Goal: Task Accomplishment & Management: Manage account settings

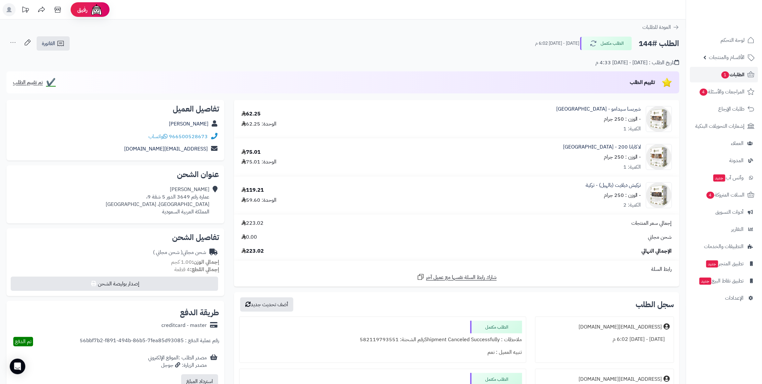
click at [378, 74] on span "الطلبات 1" at bounding box center [733, 74] width 24 height 9
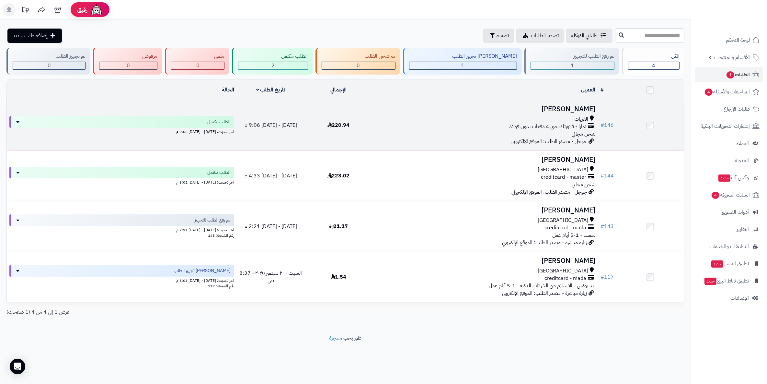
click at [589, 109] on h3 "عبدالكريم العنزي" at bounding box center [485, 108] width 220 height 7
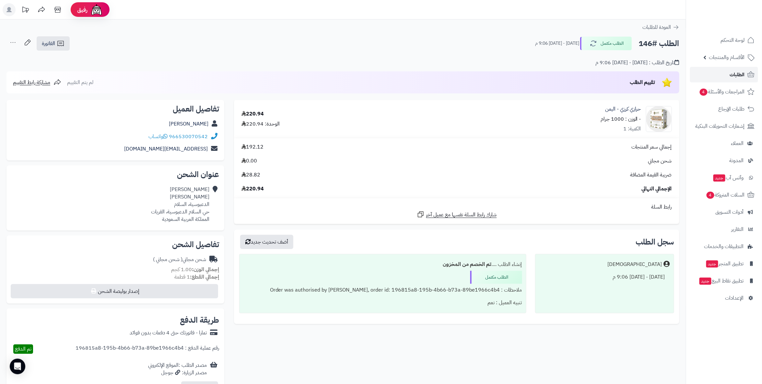
click at [736, 74] on span "الطلبات" at bounding box center [737, 74] width 15 height 9
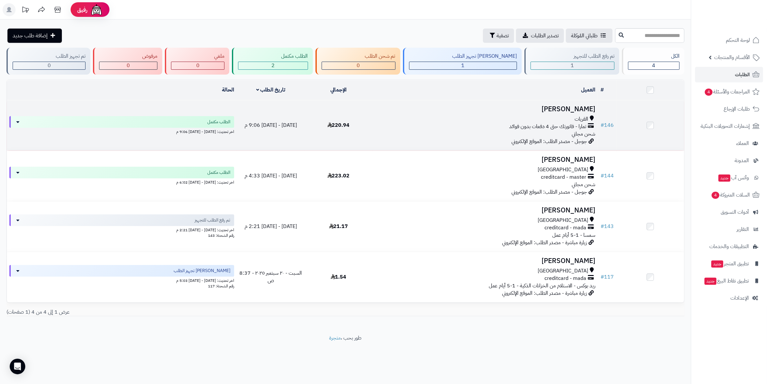
click at [574, 108] on h3 "عبدالكريم العنزي" at bounding box center [485, 108] width 220 height 7
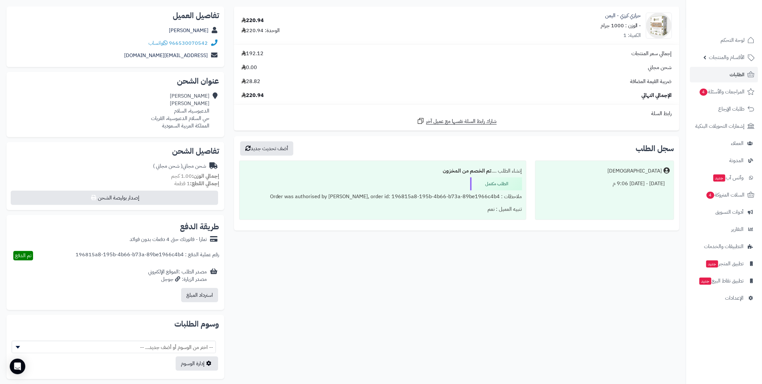
scroll to position [84, 0]
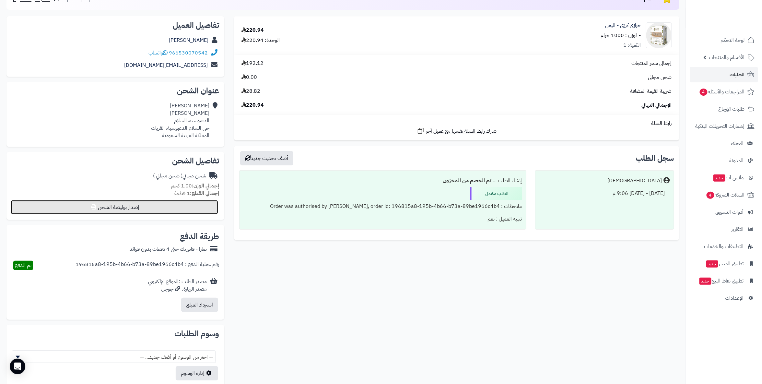
click at [185, 209] on button "إصدار بوليصة الشحن" at bounding box center [114, 207] width 207 height 14
select select
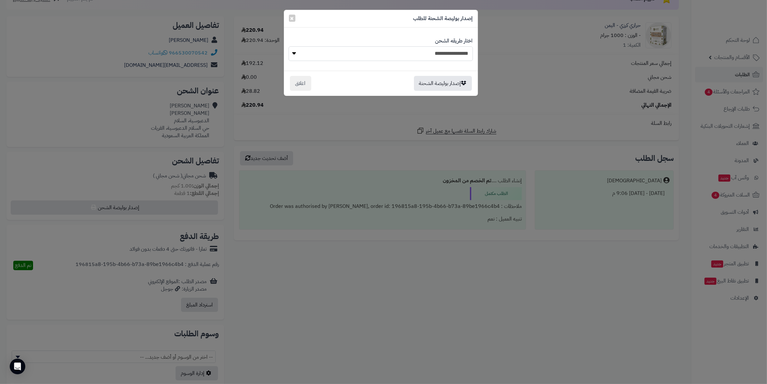
click at [334, 51] on select "**********" at bounding box center [381, 53] width 184 height 15
click at [290, 16] on span "×" at bounding box center [292, 18] width 4 height 10
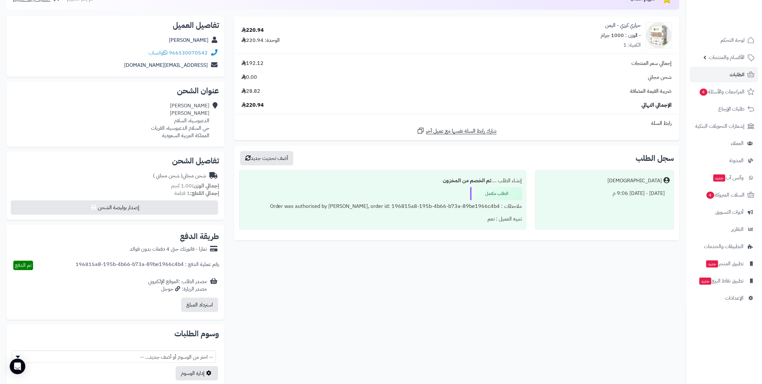
scroll to position [48, 0]
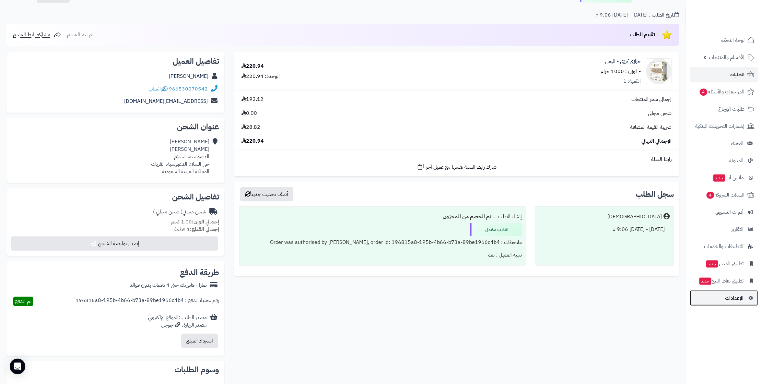
click at [739, 299] on span "الإعدادات" at bounding box center [734, 297] width 18 height 9
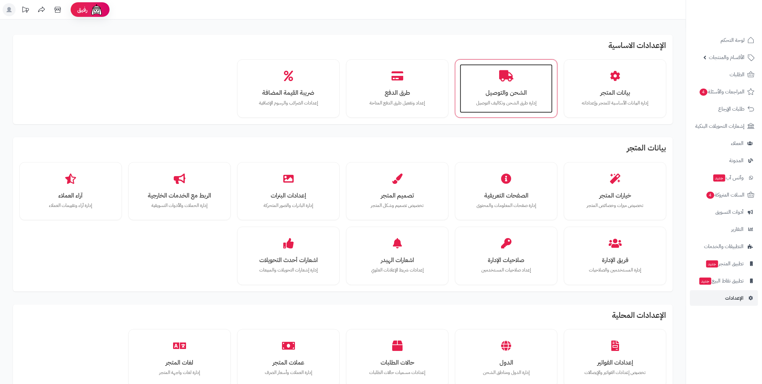
click at [512, 82] on div "الشحن والتوصيل إدارة طرق الشحن وتكاليف التوصيل" at bounding box center [506, 88] width 93 height 49
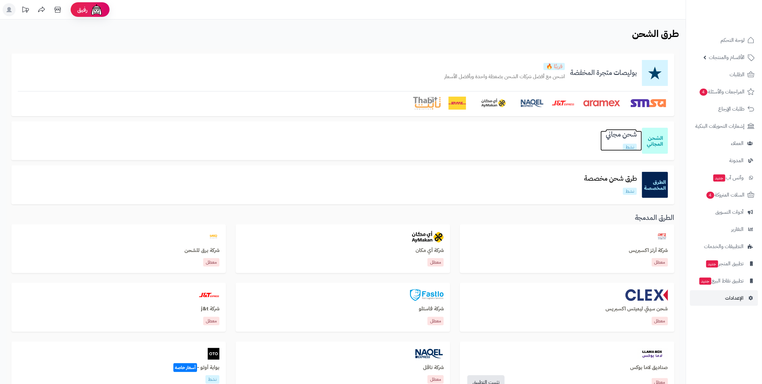
click at [623, 131] on h3 "شحن مجاني" at bounding box center [620, 134] width 41 height 7
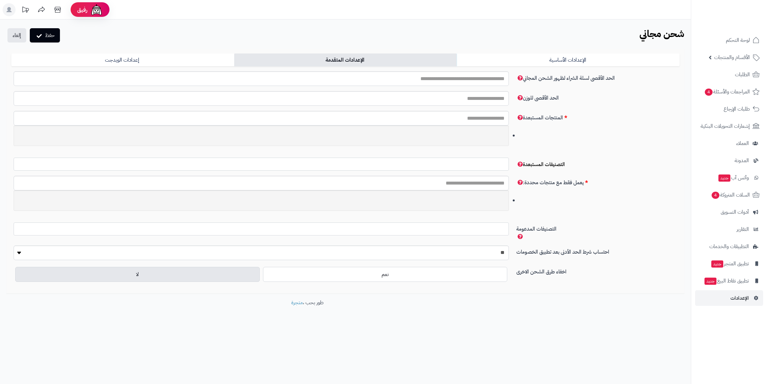
select select
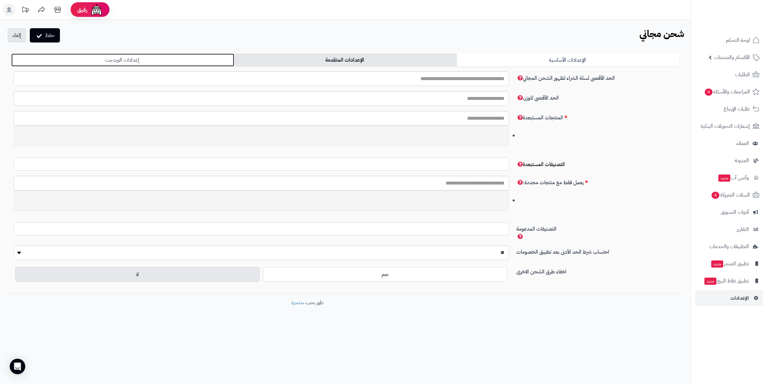
click at [188, 63] on link "إعدادات الويدجت" at bounding box center [122, 59] width 223 height 13
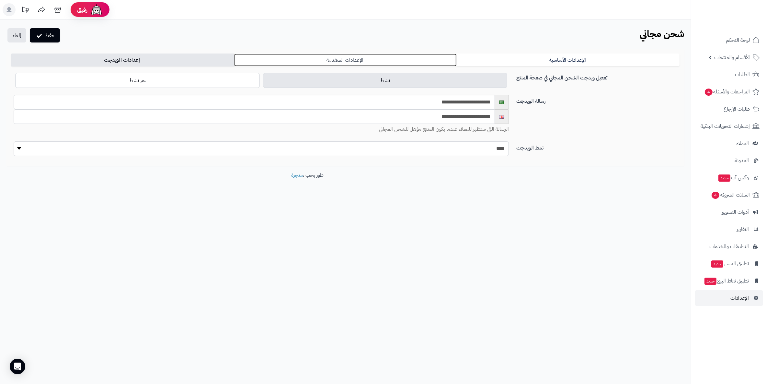
click at [306, 60] on link "الإعدادات المتقدمة" at bounding box center [345, 59] width 223 height 13
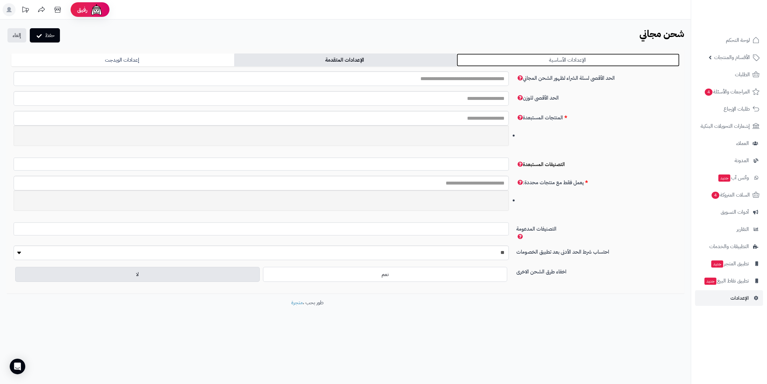
click at [551, 59] on link "الإعدادات الأساسية" at bounding box center [568, 59] width 223 height 13
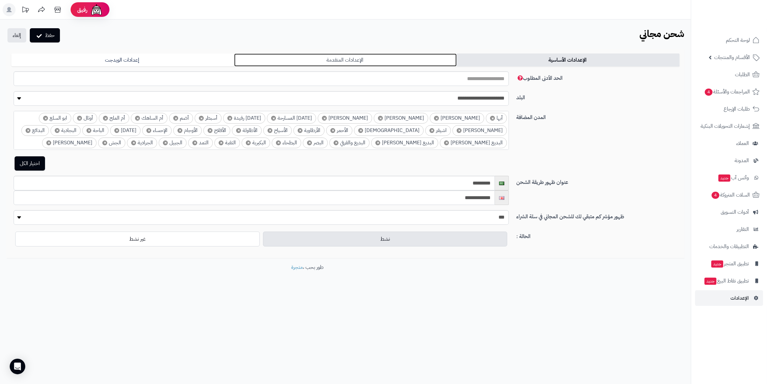
click at [423, 62] on link "الإعدادات المتقدمة" at bounding box center [345, 59] width 223 height 13
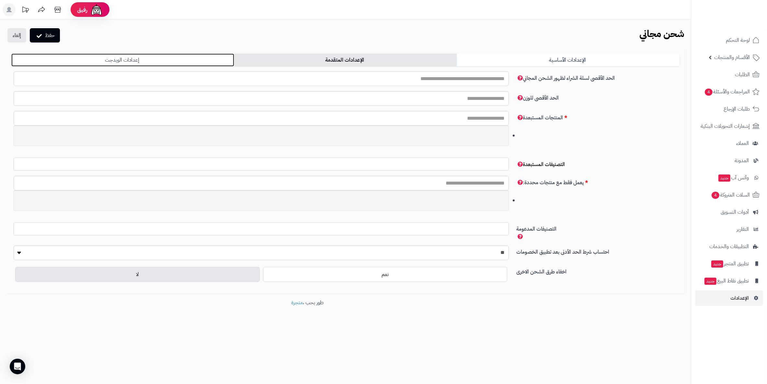
click at [138, 64] on link "إعدادات الويدجت" at bounding box center [122, 59] width 223 height 13
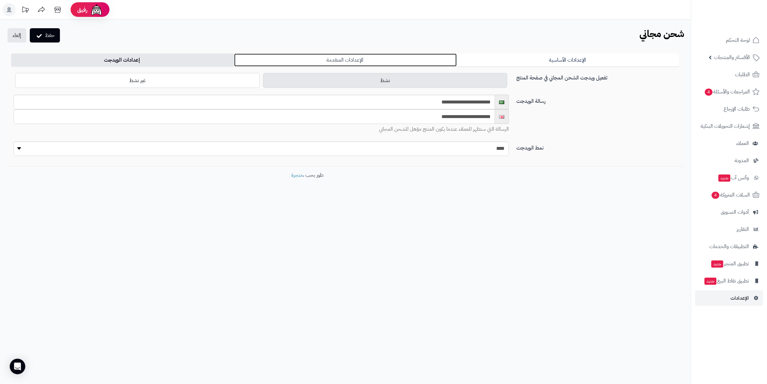
click at [328, 64] on link "الإعدادات المتقدمة" at bounding box center [345, 59] width 223 height 13
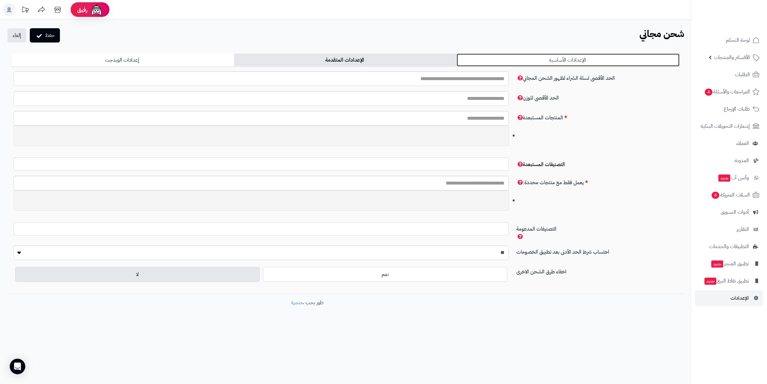
click at [551, 58] on link "الإعدادات الأساسية" at bounding box center [568, 59] width 223 height 13
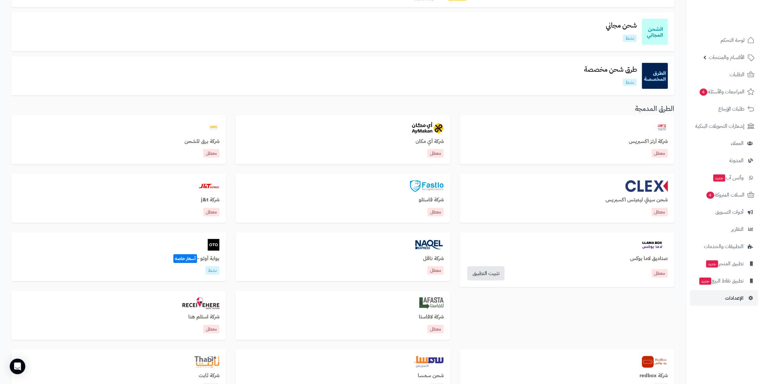
scroll to position [67, 0]
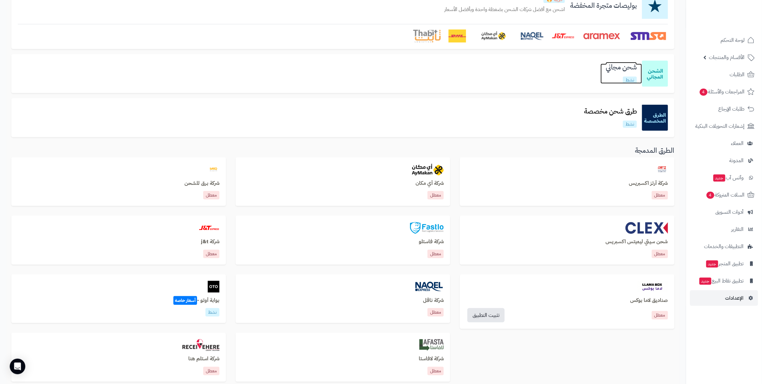
click at [620, 65] on h3 "شحن مجاني" at bounding box center [620, 67] width 41 height 7
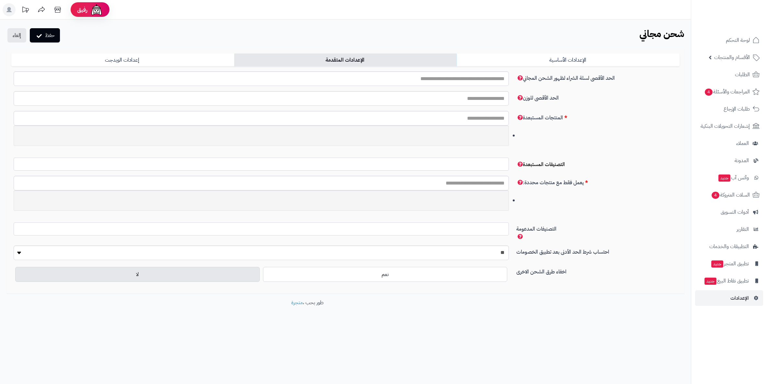
select select
click at [352, 60] on link "الإعدادات المتقدمة" at bounding box center [345, 59] width 223 height 13
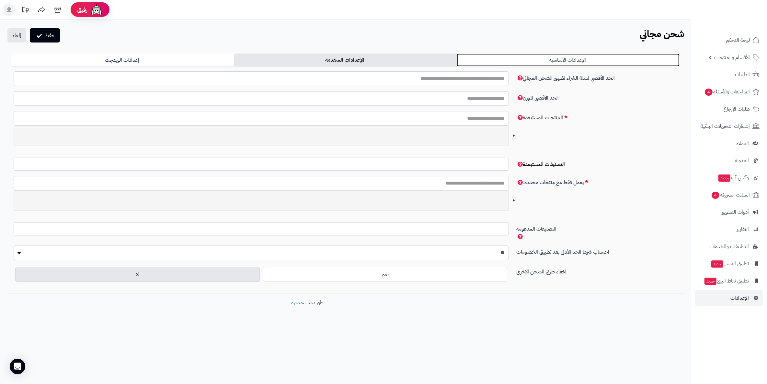
click at [533, 58] on link "الإعدادات الأساسية" at bounding box center [568, 59] width 223 height 13
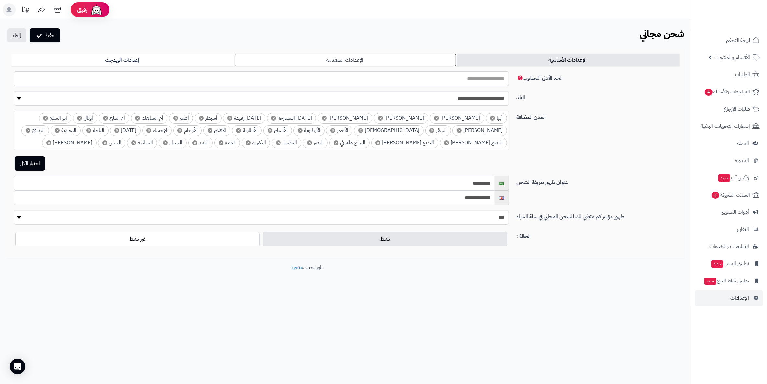
click at [326, 56] on link "الإعدادات المتقدمة" at bounding box center [345, 59] width 223 height 13
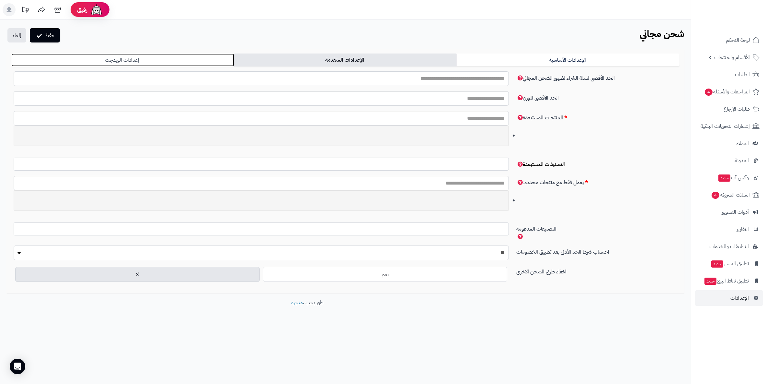
click at [149, 57] on link "إعدادات الويدجت" at bounding box center [122, 59] width 223 height 13
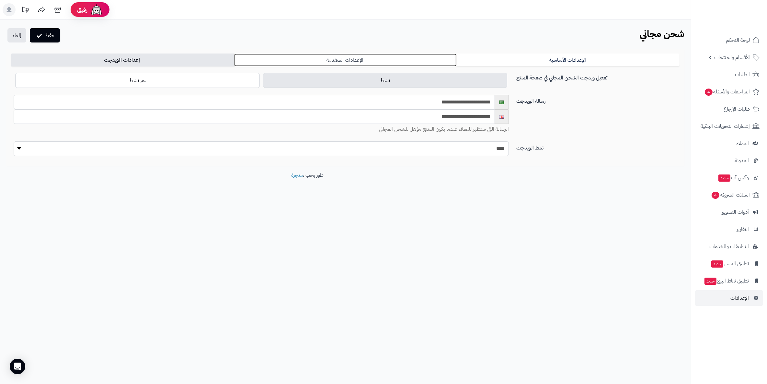
click at [294, 56] on link "الإعدادات المتقدمة" at bounding box center [345, 59] width 223 height 13
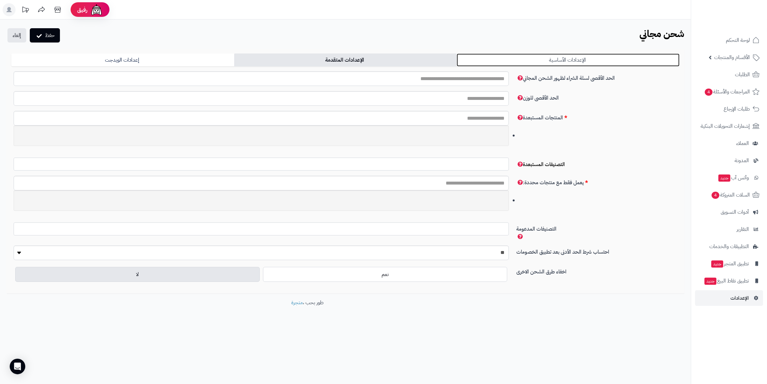
click at [549, 57] on link "الإعدادات الأساسية" at bounding box center [568, 59] width 223 height 13
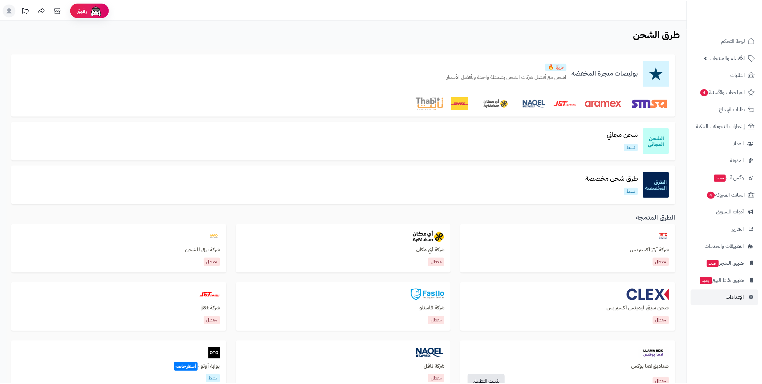
scroll to position [67, 0]
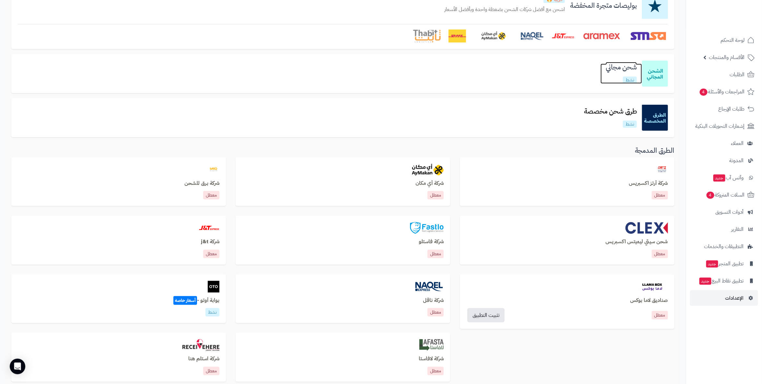
click at [603, 71] on link "شحن مجاني نشط" at bounding box center [620, 74] width 41 height 20
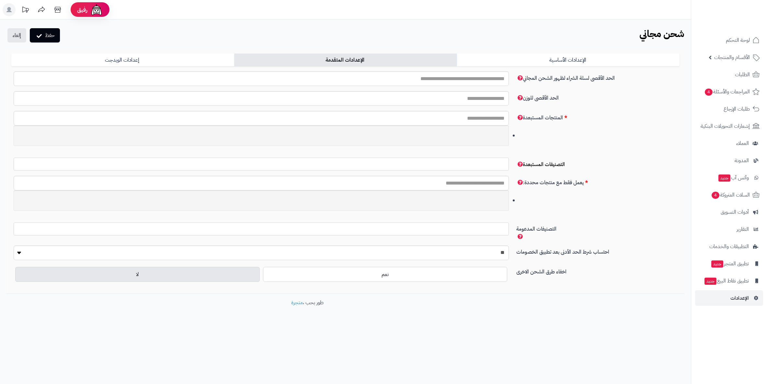
select select
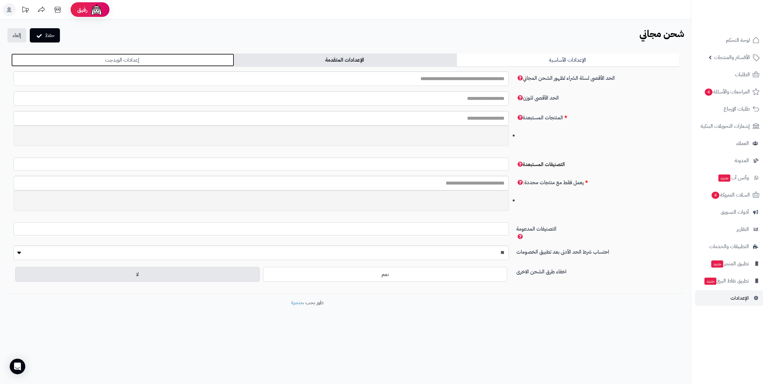
click at [92, 60] on link "إعدادات الويدجت" at bounding box center [122, 59] width 223 height 13
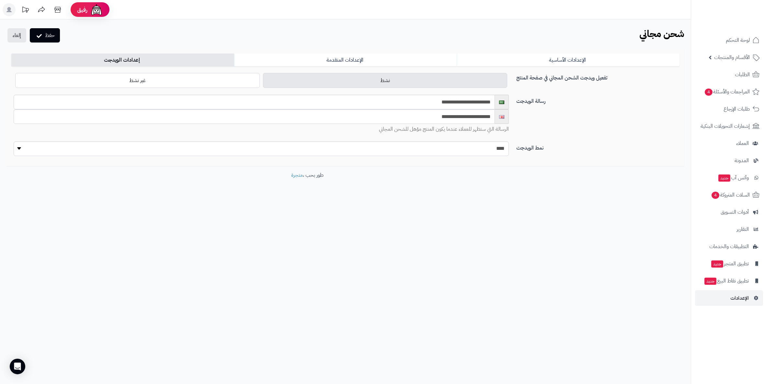
click at [291, 53] on div "**********" at bounding box center [345, 107] width 678 height 117
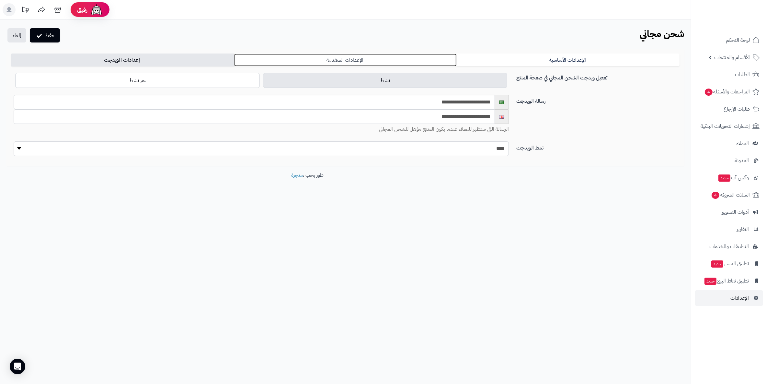
click at [291, 60] on link "الإعدادات المتقدمة" at bounding box center [345, 59] width 223 height 13
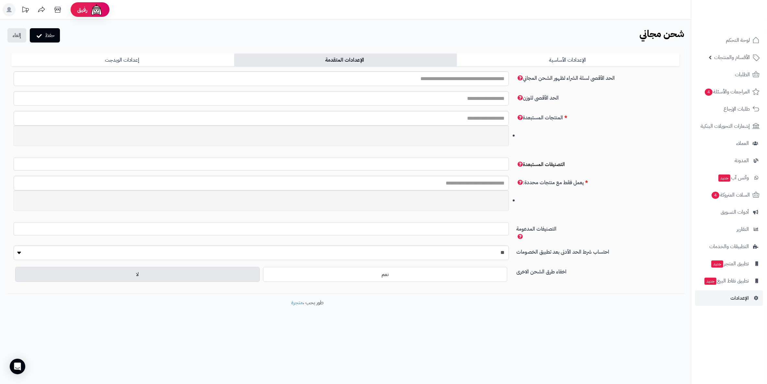
click at [539, 46] on div "**********" at bounding box center [345, 181] width 691 height 325
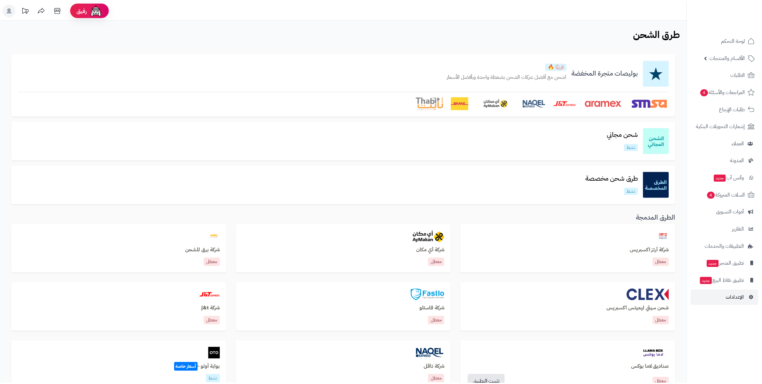
scroll to position [67, 0]
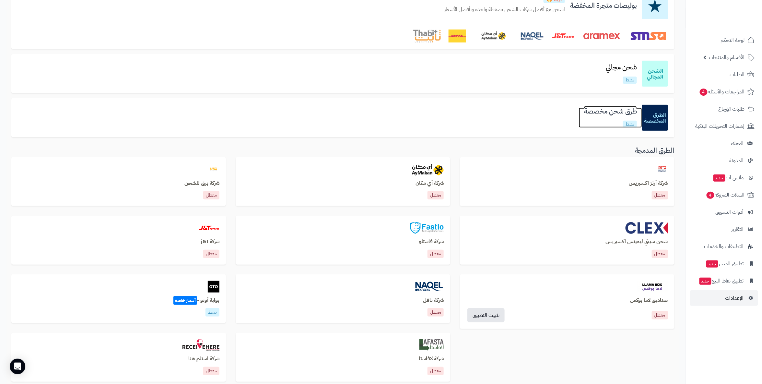
click at [583, 111] on h3 "طرق شحن مخصصة" at bounding box center [610, 111] width 63 height 7
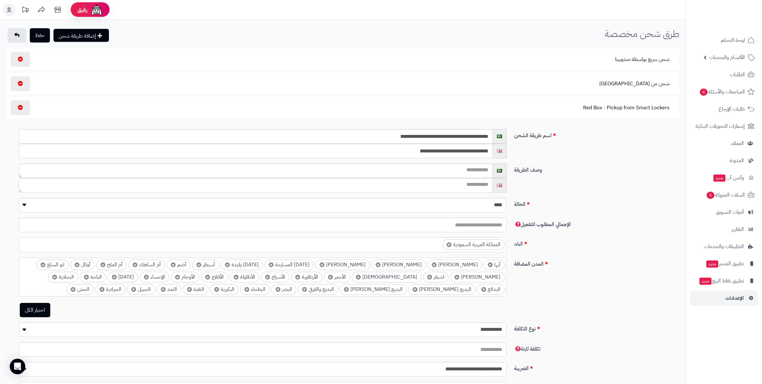
select select
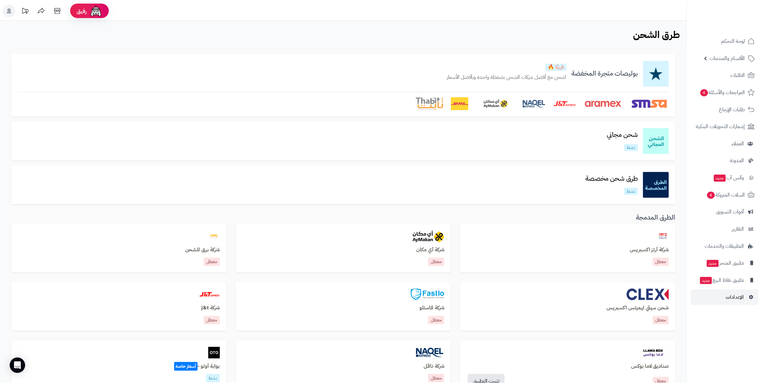
scroll to position [67, 0]
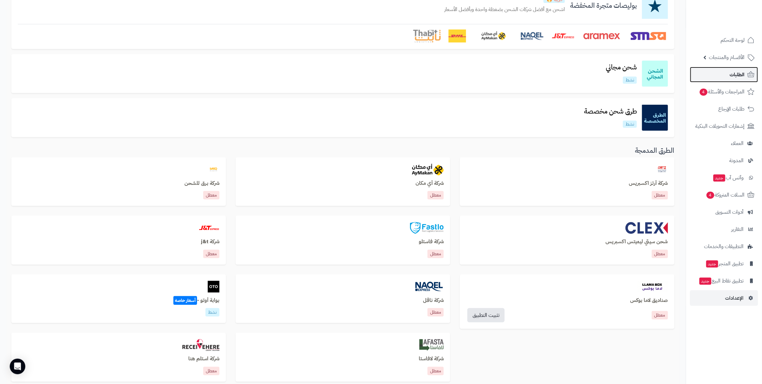
click at [742, 75] on span "الطلبات" at bounding box center [737, 74] width 15 height 9
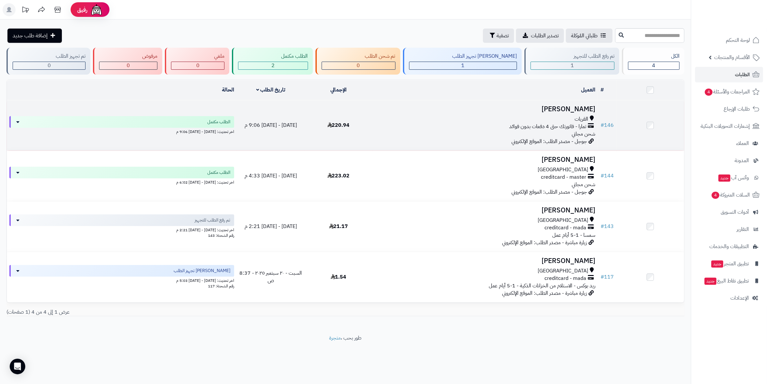
click at [573, 108] on h3 "عبدالكريم العنزي" at bounding box center [485, 108] width 220 height 7
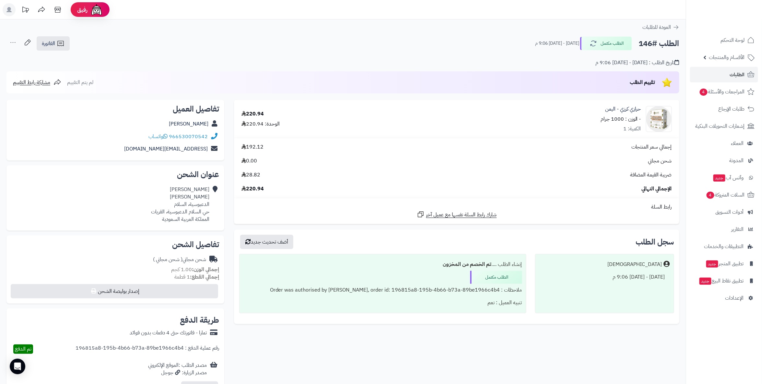
click at [574, 87] on div "تقييم الطلب لم يتم التقييم مشاركة رابط التقييم" at bounding box center [342, 82] width 673 height 22
click at [711, 79] on link "الطلبات" at bounding box center [724, 75] width 68 height 16
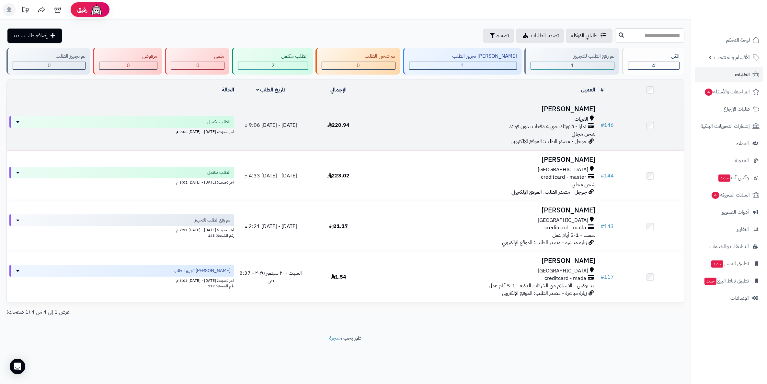
click at [583, 102] on td "[PERSON_NAME] القريات تمارا - فاتورتك حتى 4 دفعات بدون فوائد شحن مجاني جوجل - م…" at bounding box center [485, 125] width 225 height 50
click at [578, 106] on h3 "عبدالكريم العنزي" at bounding box center [485, 108] width 220 height 7
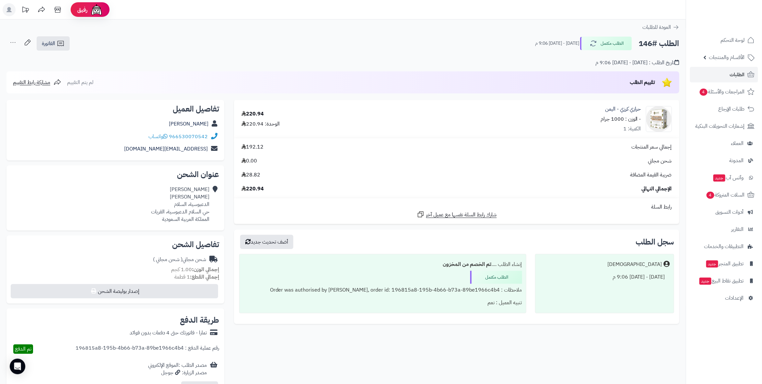
click at [668, 80] on img at bounding box center [667, 82] width 12 height 12
click at [647, 80] on span "تقييم الطلب" at bounding box center [643, 82] width 26 height 8
drag, startPoint x: 640, startPoint y: 81, endPoint x: 633, endPoint y: 81, distance: 6.8
click at [639, 81] on span "تقييم الطلب" at bounding box center [643, 82] width 26 height 8
click at [632, 81] on span "تقييم الطلب" at bounding box center [643, 82] width 26 height 8
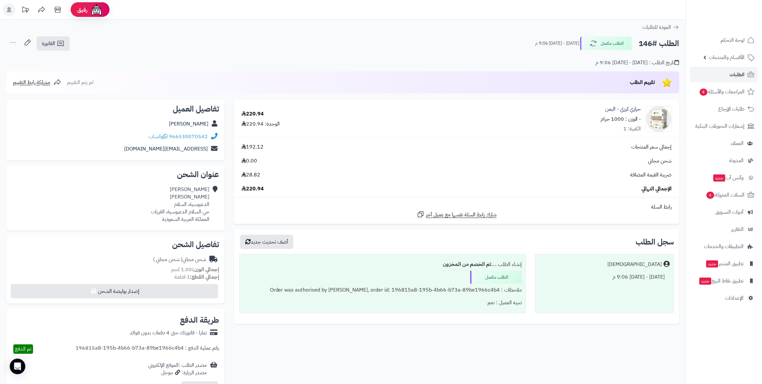
drag, startPoint x: 626, startPoint y: 81, endPoint x: 617, endPoint y: 84, distance: 8.8
click at [625, 81] on div "تقييم الطلب لم يتم التقييم مشاركة رابط التقييم" at bounding box center [342, 82] width 673 height 22
drag, startPoint x: 614, startPoint y: 84, endPoint x: 609, endPoint y: 84, distance: 4.9
click at [614, 84] on div "تقييم الطلب لم يتم التقييم مشاركة رابط التقييم" at bounding box center [342, 82] width 673 height 22
drag, startPoint x: 605, startPoint y: 84, endPoint x: 596, endPoint y: 84, distance: 9.4
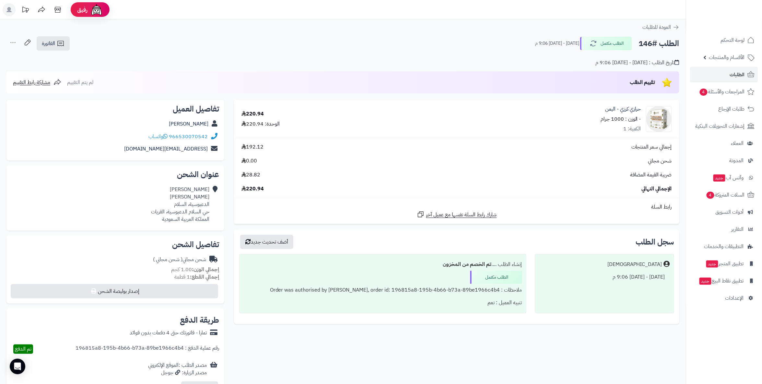
click at [603, 84] on div "تقييم الطلب لم يتم التقييم مشاركة رابط التقييم" at bounding box center [342, 82] width 673 height 22
click at [596, 84] on div "تقييم الطلب لم يتم التقييم مشاركة رابط التقييم" at bounding box center [342, 82] width 673 height 22
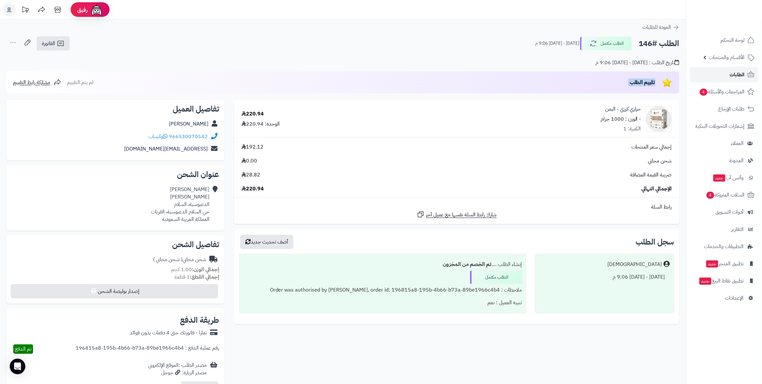
click at [733, 73] on span "الطلبات" at bounding box center [737, 74] width 15 height 9
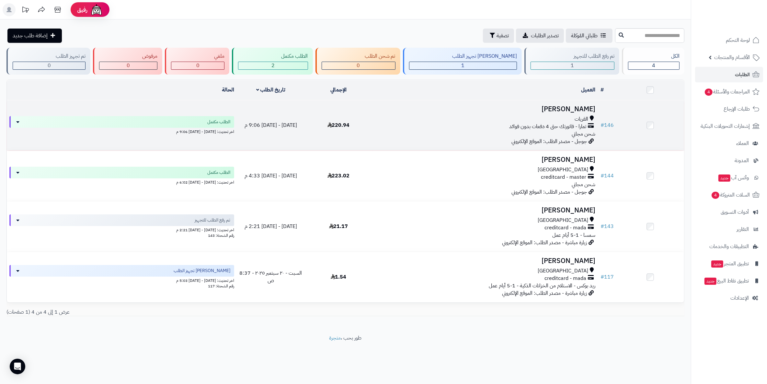
click at [578, 107] on h3 "عبدالكريم العنزي" at bounding box center [485, 108] width 220 height 7
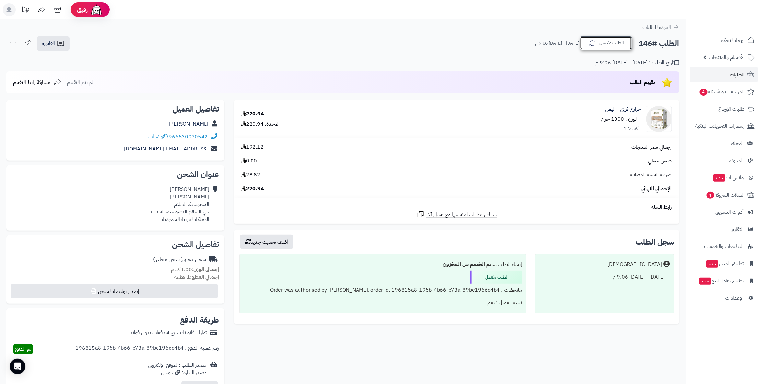
click at [599, 41] on button "الطلب مكتمل" at bounding box center [606, 43] width 52 height 14
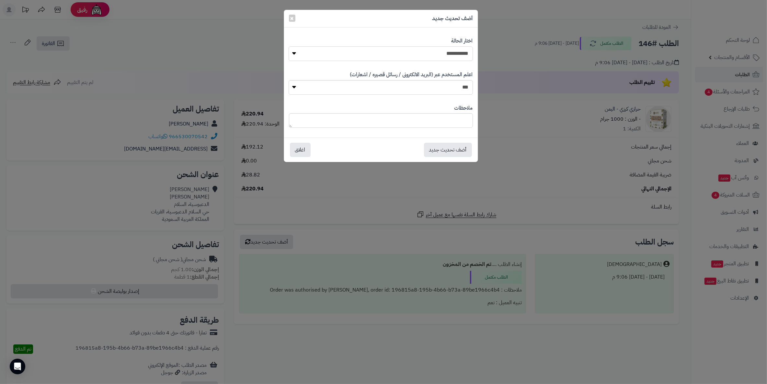
click at [436, 52] on select "**********" at bounding box center [381, 53] width 184 height 15
click at [292, 20] on span "×" at bounding box center [292, 18] width 4 height 10
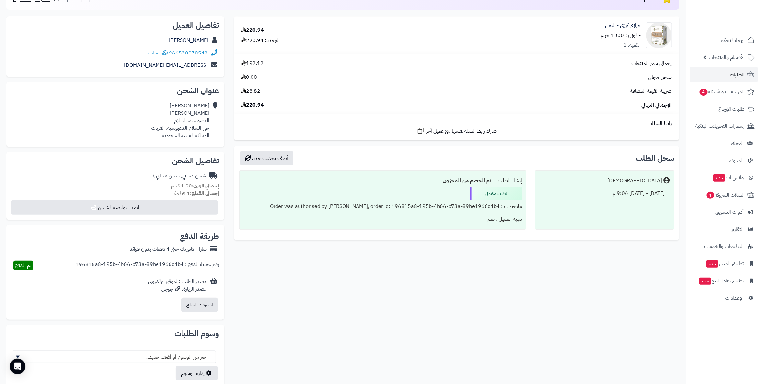
scroll to position [48, 0]
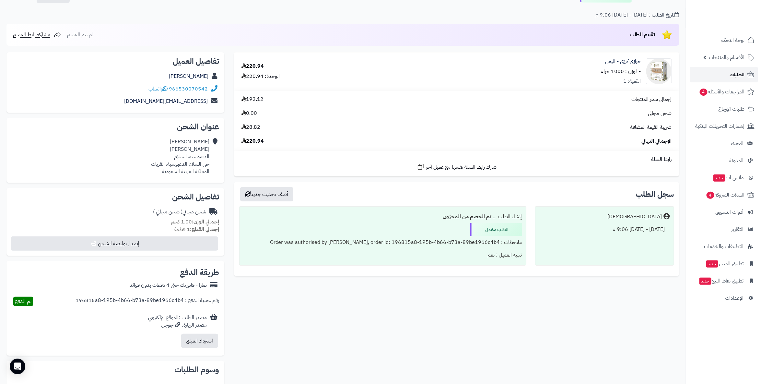
click at [722, 78] on link "الطلبات" at bounding box center [724, 75] width 68 height 16
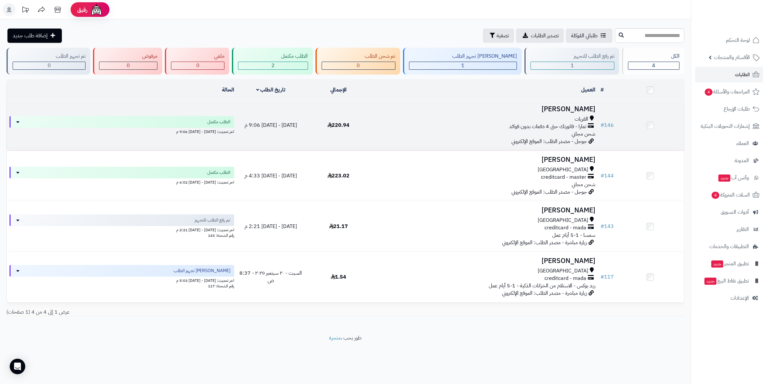
click at [584, 108] on h3 "[PERSON_NAME]" at bounding box center [485, 108] width 220 height 7
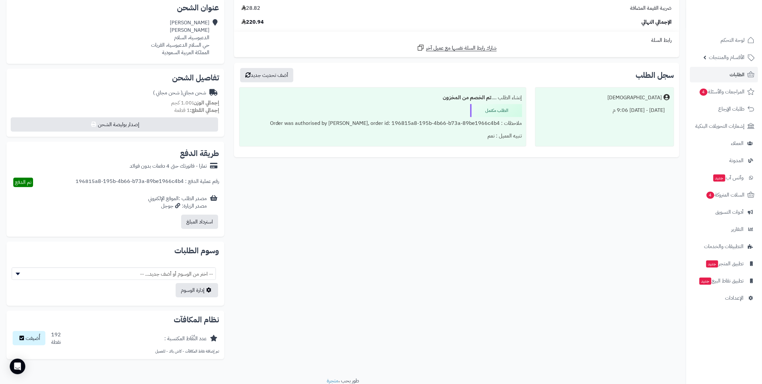
scroll to position [180, 0]
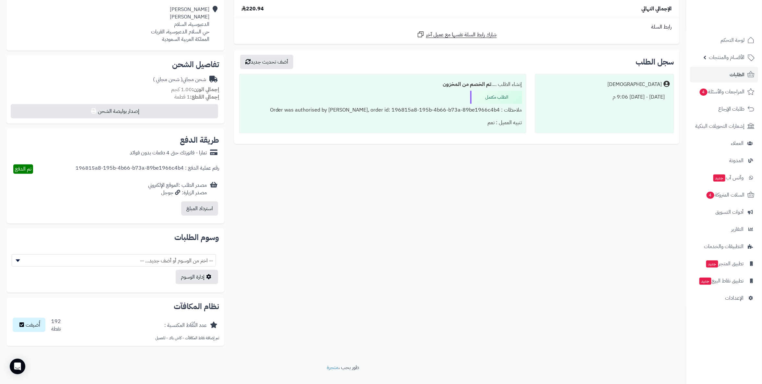
click at [489, 102] on div "الطلب مكتمل" at bounding box center [496, 97] width 52 height 13
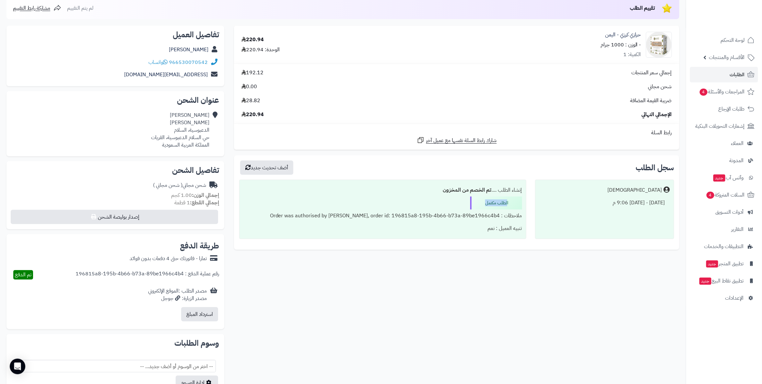
scroll to position [84, 0]
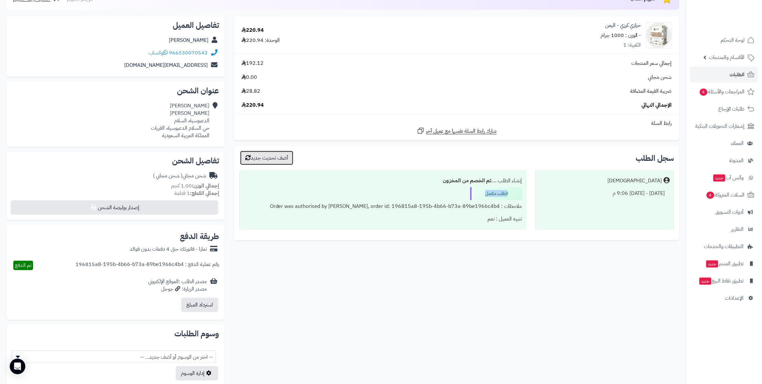
click at [263, 157] on button "أضف تحديث جديد" at bounding box center [266, 158] width 53 height 14
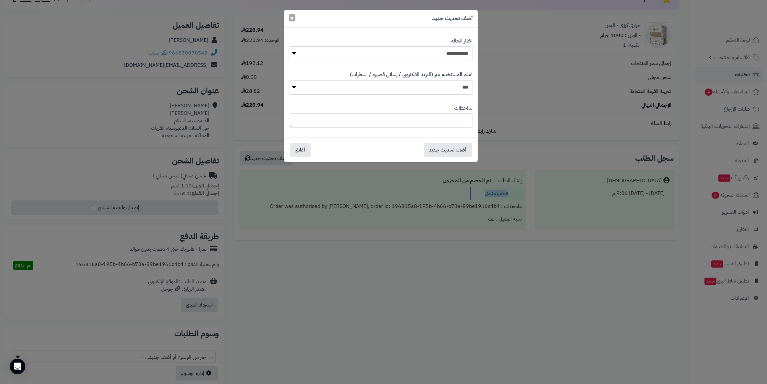
click at [291, 16] on span "×" at bounding box center [292, 18] width 4 height 10
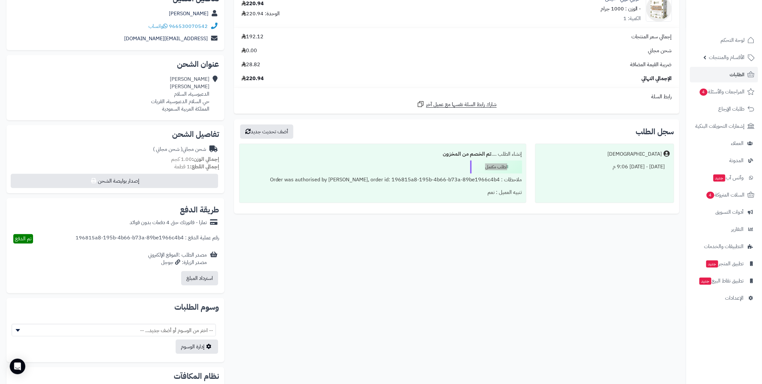
scroll to position [120, 0]
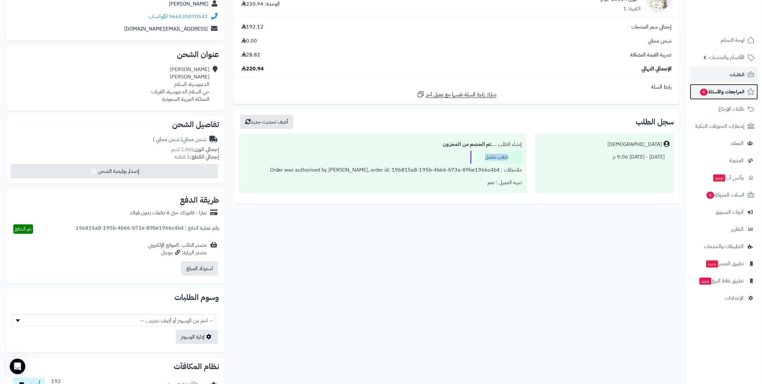
click at [729, 93] on span "المراجعات والأسئلة 4" at bounding box center [721, 91] width 45 height 9
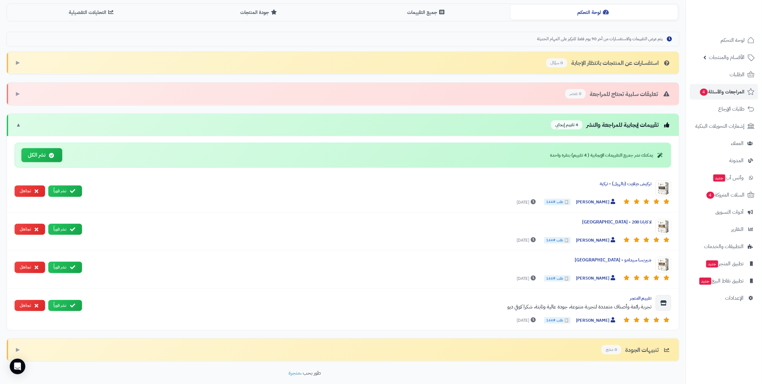
scroll to position [180, 0]
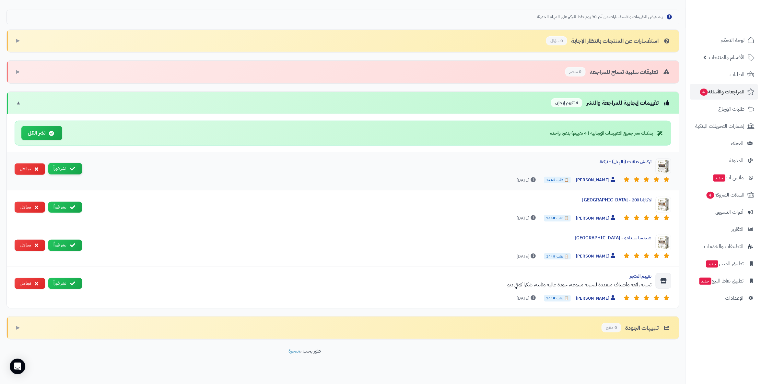
click at [62, 167] on button "نشر فوراً" at bounding box center [65, 168] width 34 height 11
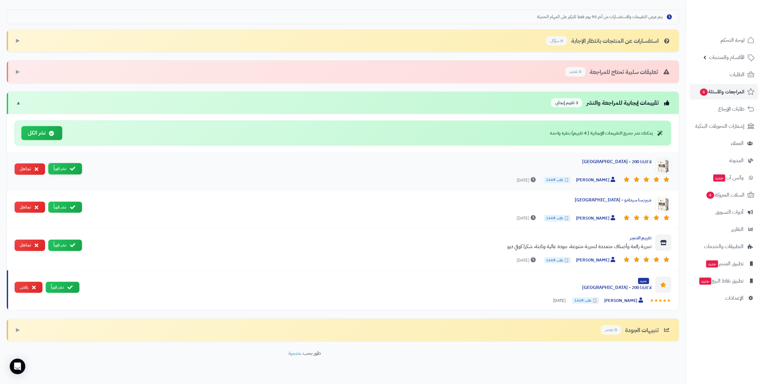
click at [61, 165] on button "نشر فوراً" at bounding box center [65, 168] width 34 height 11
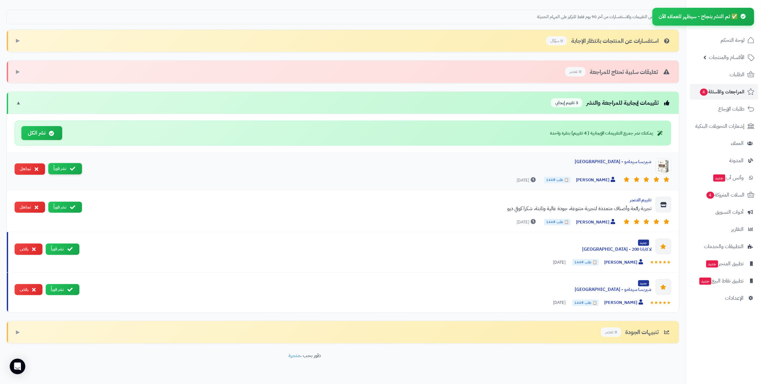
click at [67, 166] on button "نشر فوراً" at bounding box center [65, 168] width 34 height 11
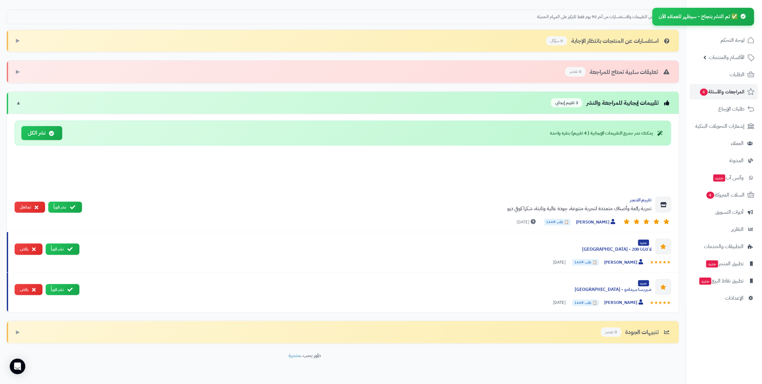
scroll to position [150, 0]
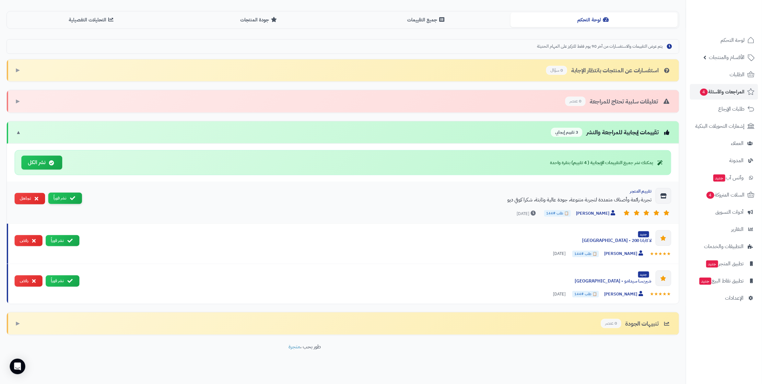
click at [69, 192] on button "نشر فوراً" at bounding box center [65, 197] width 34 height 11
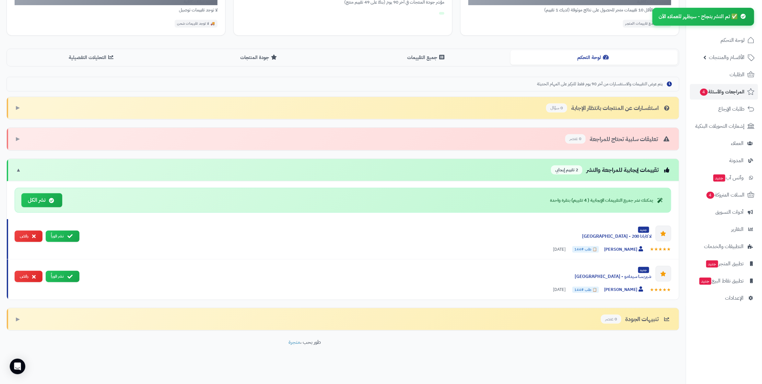
scroll to position [109, 0]
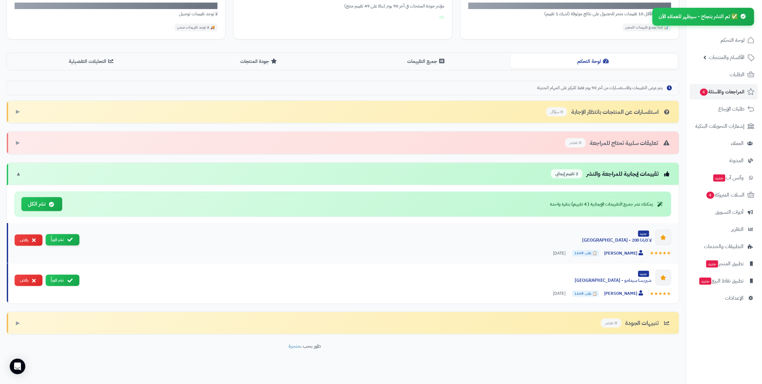
click at [62, 237] on button "نشر فوراً" at bounding box center [63, 239] width 34 height 11
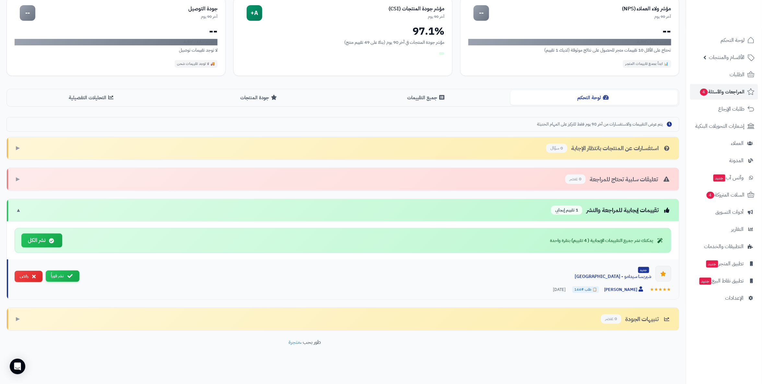
scroll to position [69, 0]
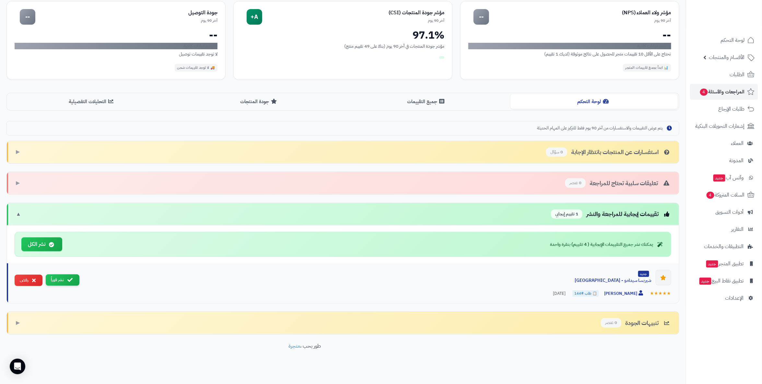
click at [67, 277] on icon at bounding box center [69, 279] width 5 height 5
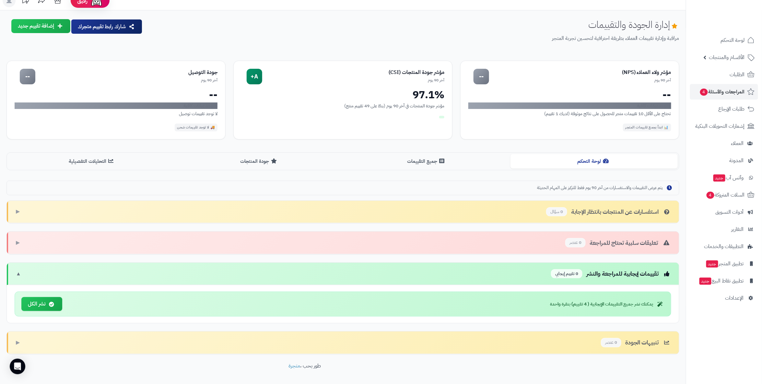
scroll to position [0, 0]
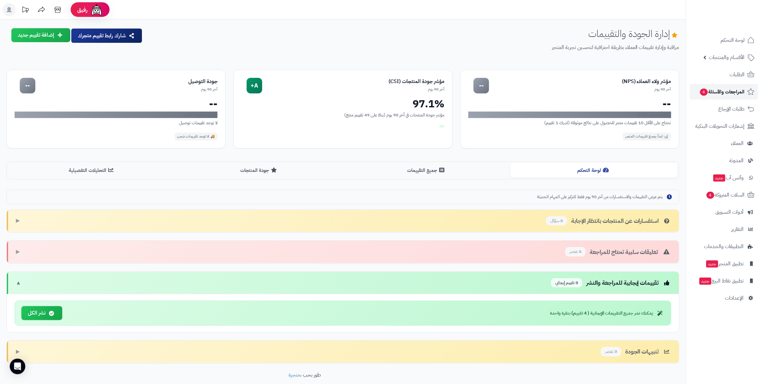
click at [733, 92] on span "المراجعات والأسئلة 4" at bounding box center [721, 91] width 45 height 9
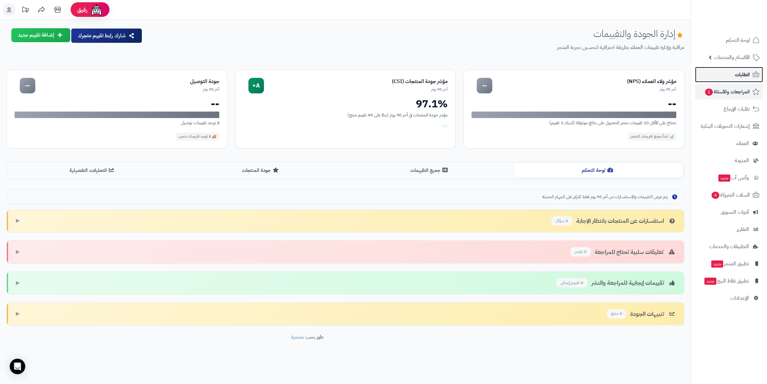
click at [736, 73] on span "الطلبات" at bounding box center [742, 74] width 15 height 9
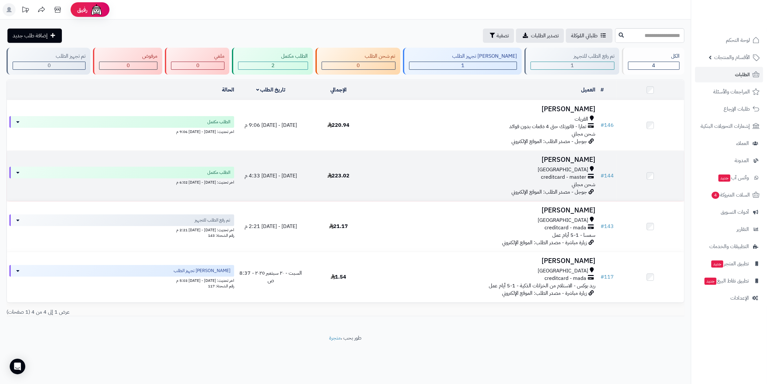
click at [571, 156] on h3 "[PERSON_NAME]" at bounding box center [485, 159] width 220 height 7
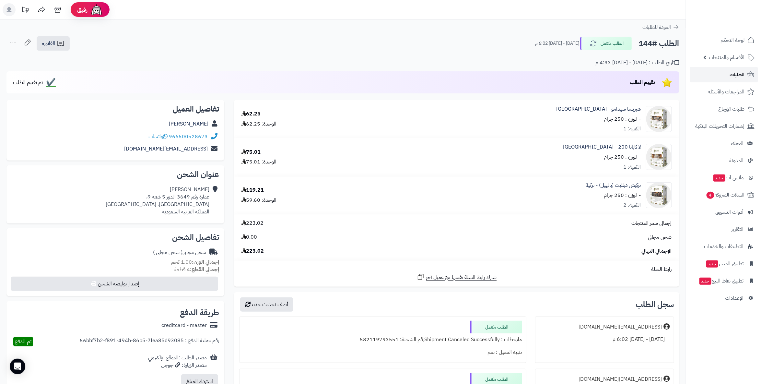
click at [737, 79] on span "الطلبات" at bounding box center [737, 74] width 15 height 9
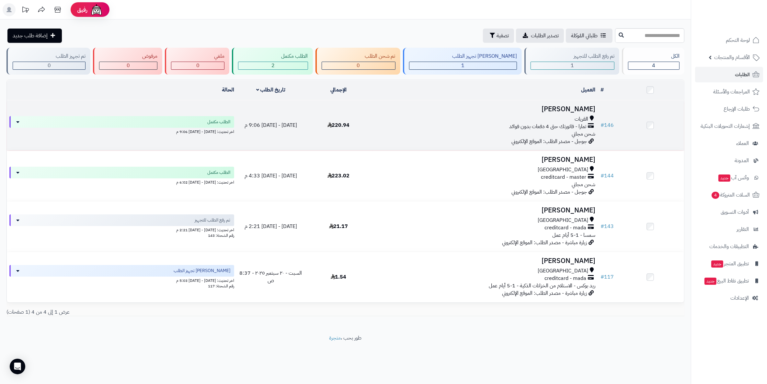
click at [580, 105] on h3 "عبدالكريم العنزي" at bounding box center [485, 108] width 220 height 7
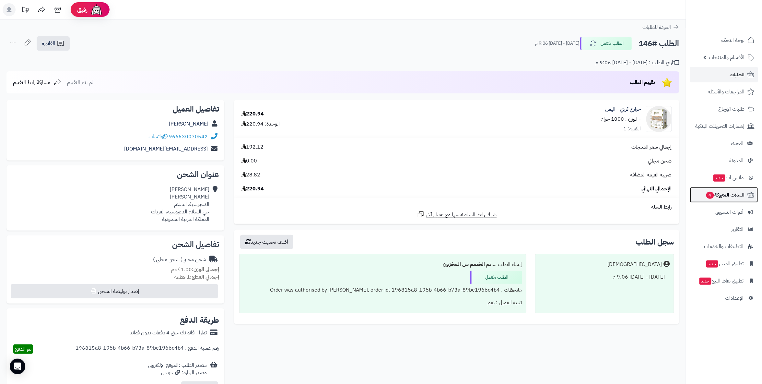
click at [739, 194] on span "السلات المتروكة 4" at bounding box center [724, 194] width 39 height 9
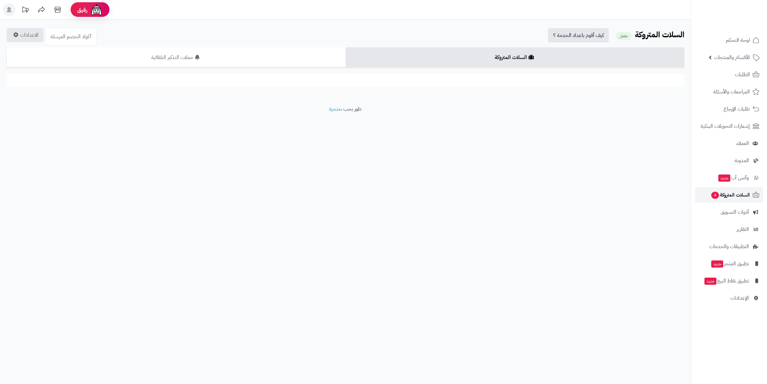
click at [720, 196] on span "السلات المتروكة 4" at bounding box center [730, 194] width 39 height 9
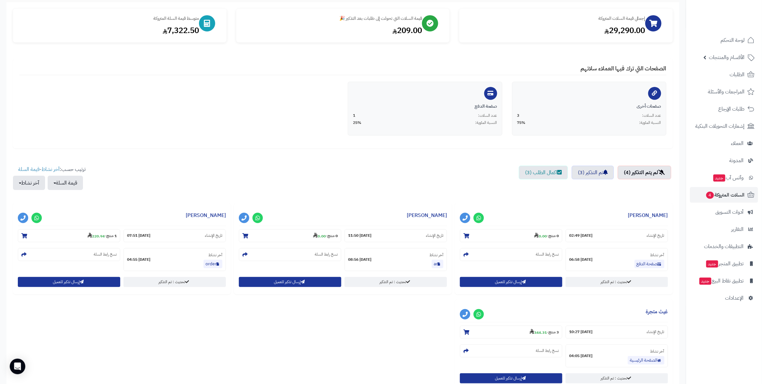
scroll to position [108, 0]
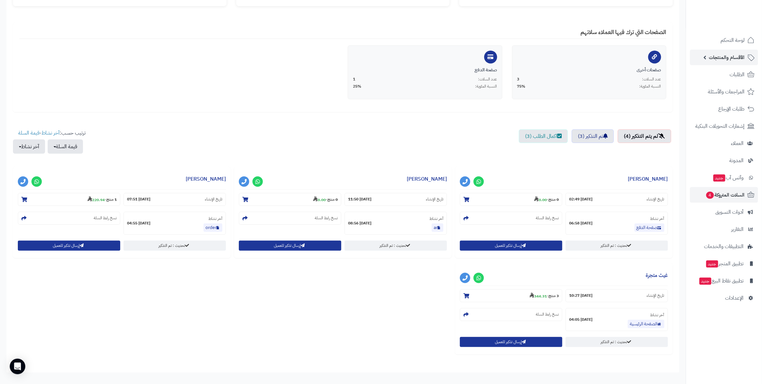
click at [700, 59] on link "الأقسام والمنتجات" at bounding box center [724, 58] width 68 height 16
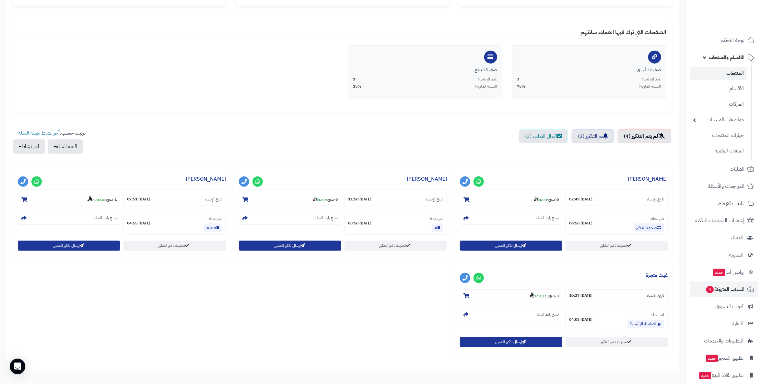
click at [726, 69] on link "المنتجات" at bounding box center [718, 73] width 57 height 13
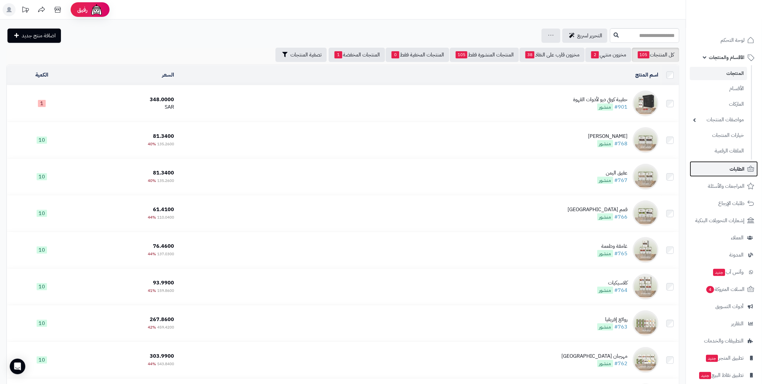
click at [732, 169] on span "الطلبات" at bounding box center [737, 168] width 15 height 9
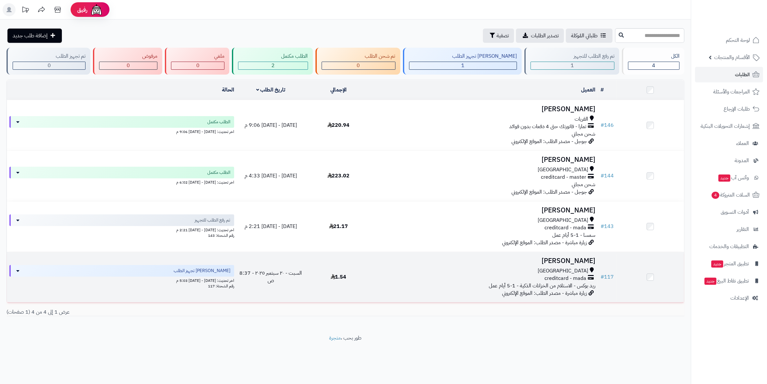
click at [585, 261] on h3 "[PERSON_NAME]" at bounding box center [485, 260] width 220 height 7
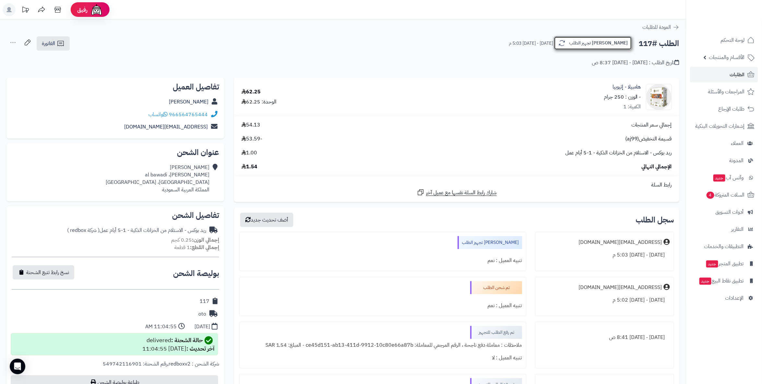
click at [566, 43] on icon "button" at bounding box center [562, 43] width 8 height 8
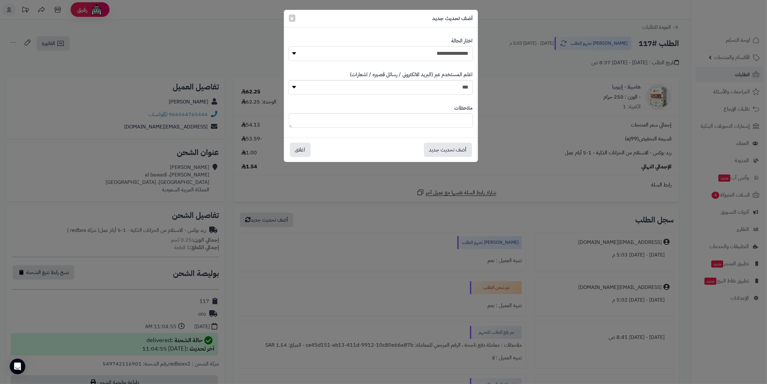
click at [466, 55] on select "**********" at bounding box center [381, 53] width 184 height 15
select select "*"
click at [289, 46] on select "**********" at bounding box center [381, 53] width 184 height 15
click at [456, 154] on button "أضف تحديث جديد" at bounding box center [448, 149] width 48 height 14
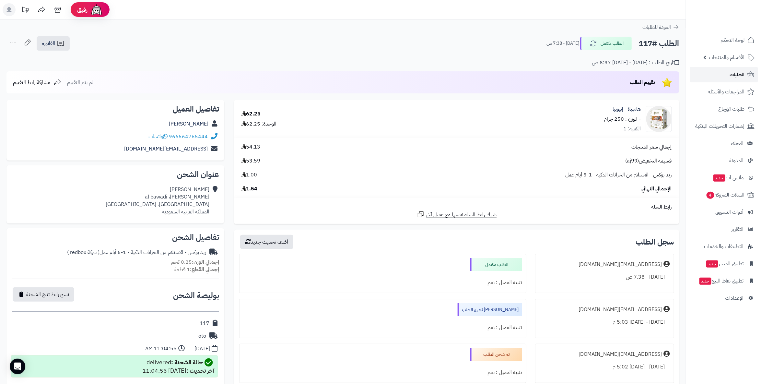
click at [727, 74] on link "الطلبات" at bounding box center [724, 75] width 68 height 16
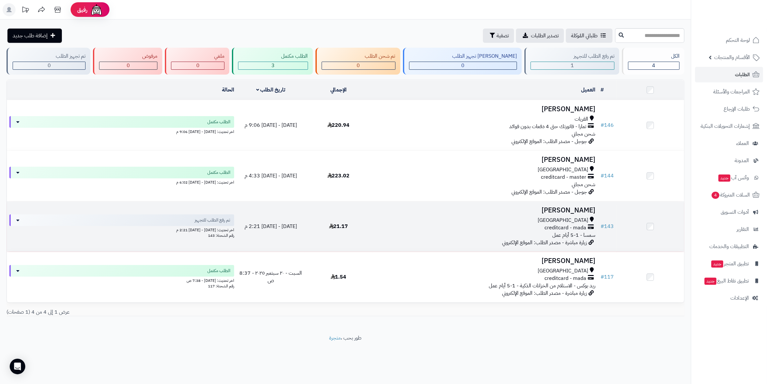
click at [562, 211] on h3 "[PERSON_NAME]" at bounding box center [485, 209] width 220 height 7
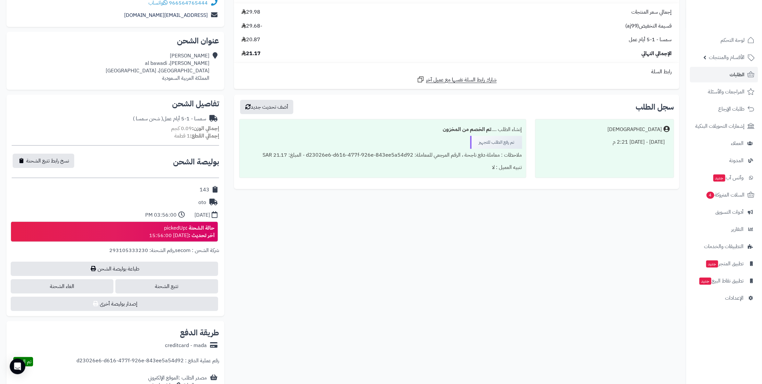
scroll to position [112, 0]
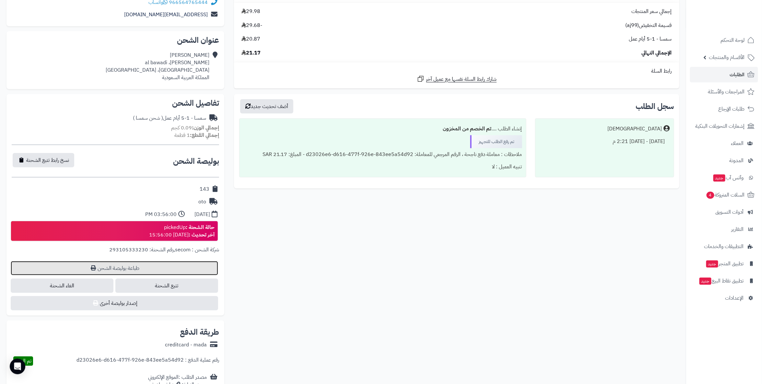
click at [141, 268] on link "طباعة بوليصة الشحن" at bounding box center [114, 268] width 207 height 14
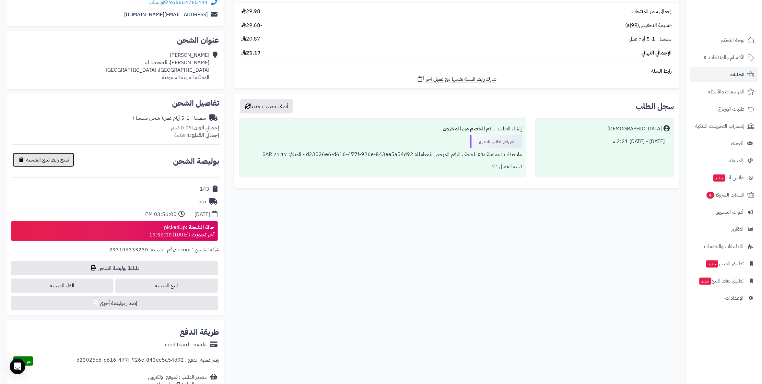
click at [38, 154] on button "نسخ رابط تتبع الشحنة" at bounding box center [44, 160] width 62 height 14
click at [36, 152] on div "**********" at bounding box center [115, 160] width 207 height 21
click at [32, 158] on span "تم النسخ" at bounding box center [34, 160] width 17 height 8
